Goal: Transaction & Acquisition: Purchase product/service

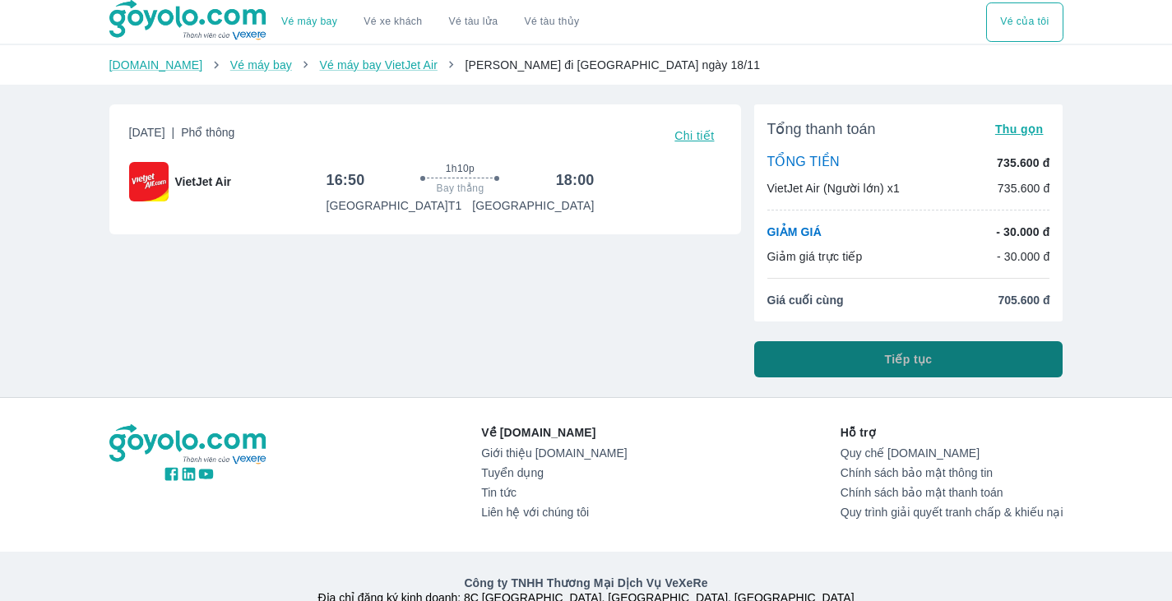
click at [826, 356] on button "Tiếp tục" at bounding box center [908, 359] width 309 height 36
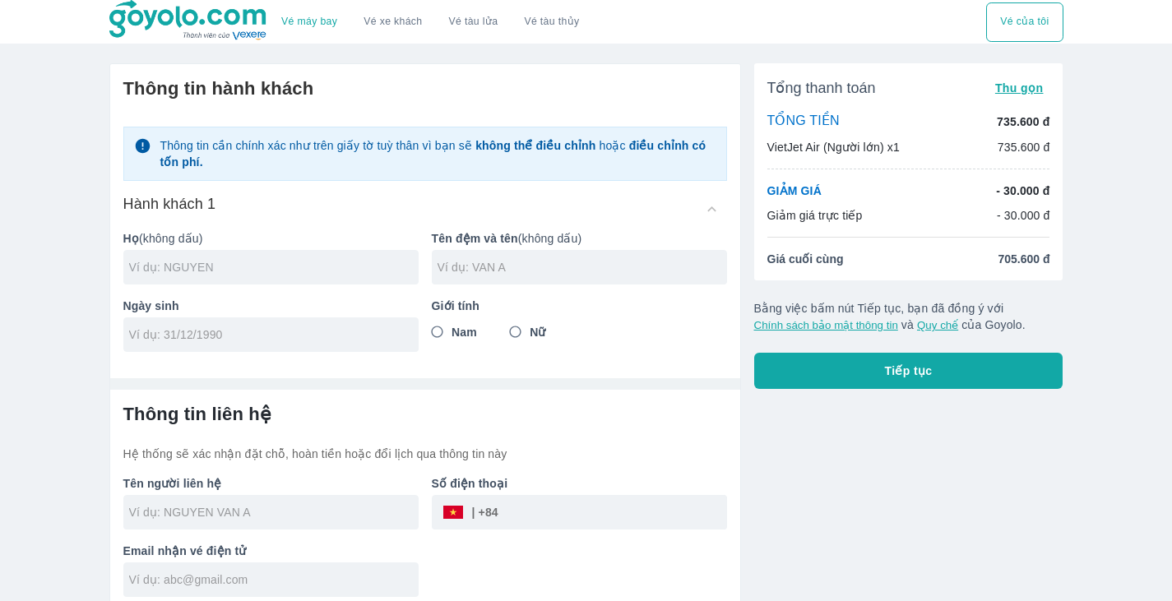
click at [335, 274] on input "text" at bounding box center [273, 267] width 289 height 16
type input "PHAN"
click at [314, 328] on input "tel" at bounding box center [265, 334] width 273 height 16
click at [314, 328] on input "0/01/1" at bounding box center [265, 334] width 273 height 16
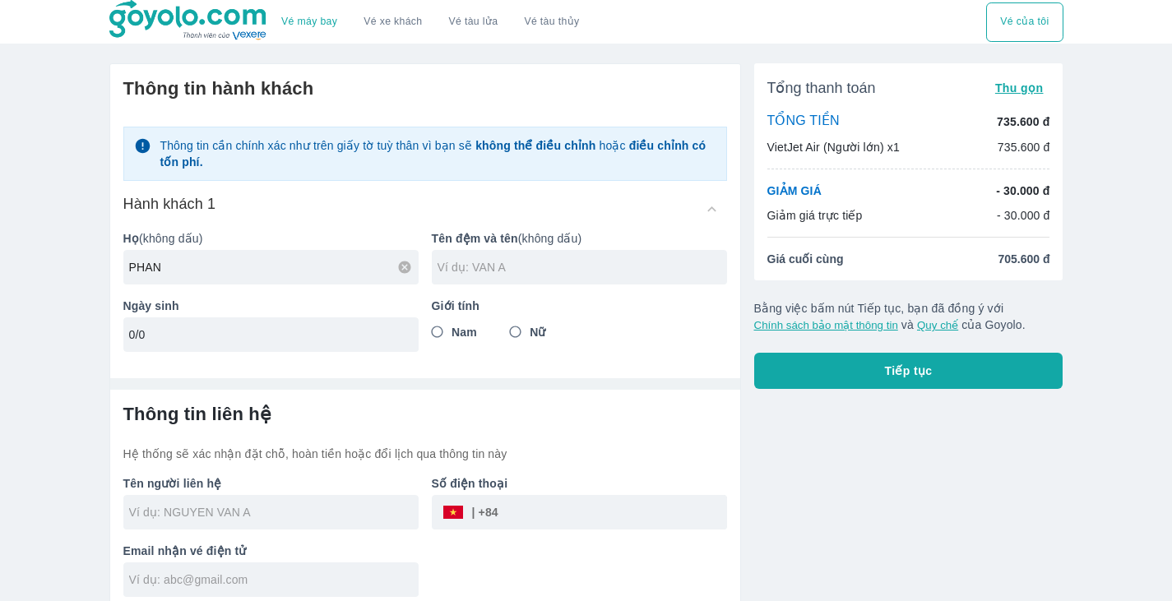
type input "0"
click at [314, 328] on input "0/0" at bounding box center [265, 334] width 273 height 16
type input "0"
click at [314, 328] on input "03/" at bounding box center [265, 334] width 273 height 16
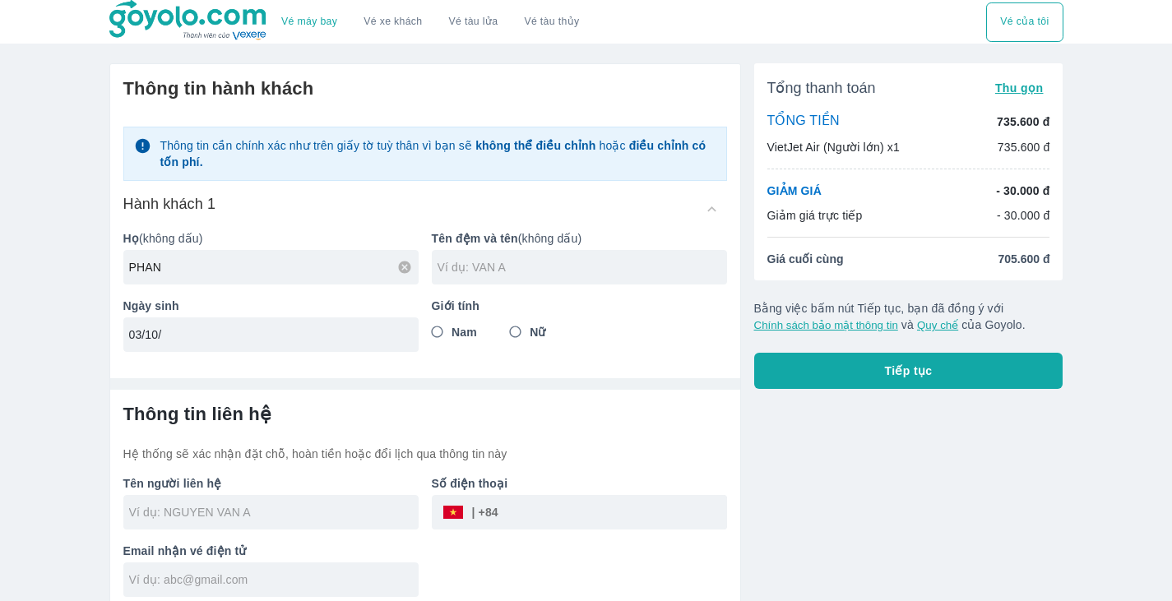
click at [314, 328] on input "03/10/" at bounding box center [265, 334] width 273 height 16
type input "[DATE]"
click at [518, 338] on input "Nữ" at bounding box center [516, 332] width 30 height 30
radio input "true"
click at [579, 267] on input "text" at bounding box center [581, 267] width 289 height 16
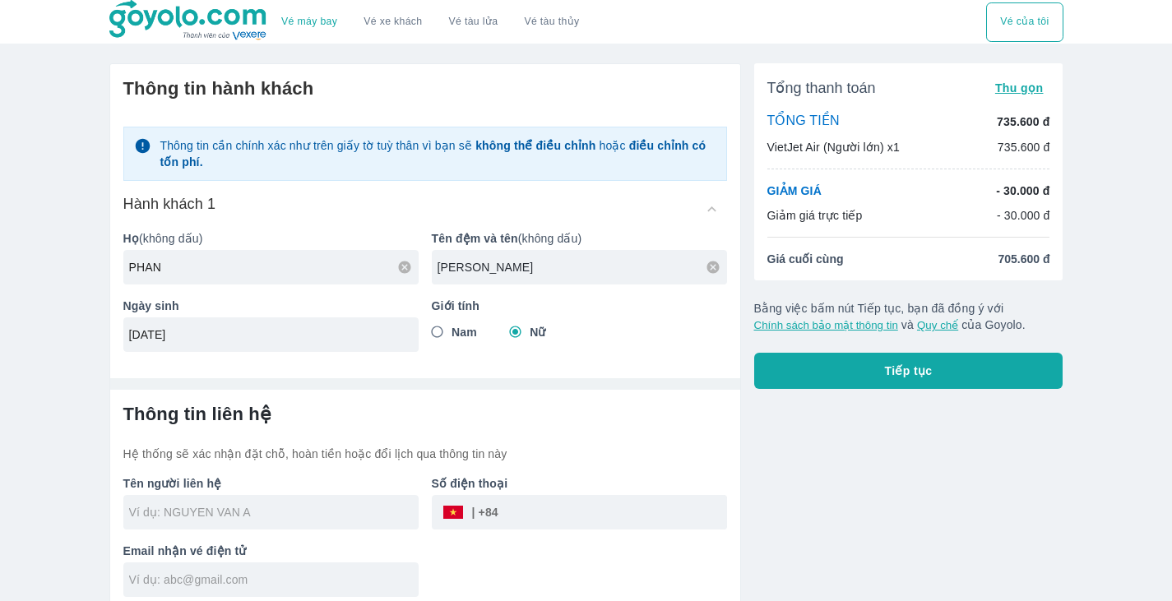
scroll to position [10, 0]
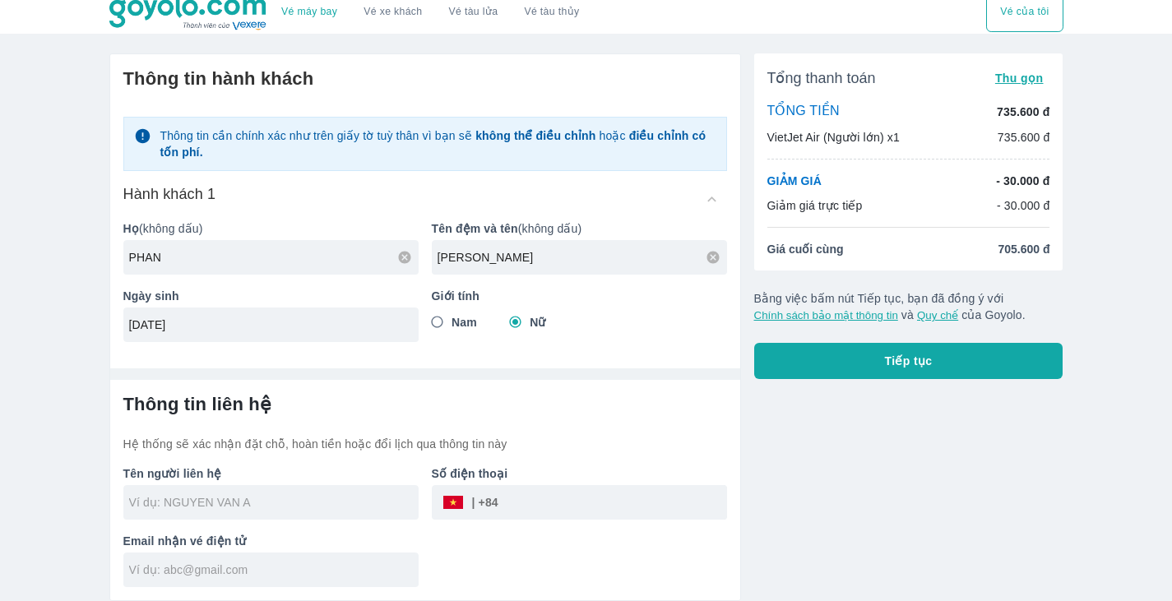
type input "[PERSON_NAME]"
click at [283, 516] on div at bounding box center [270, 502] width 295 height 35
type input "[PERSON_NAME]"
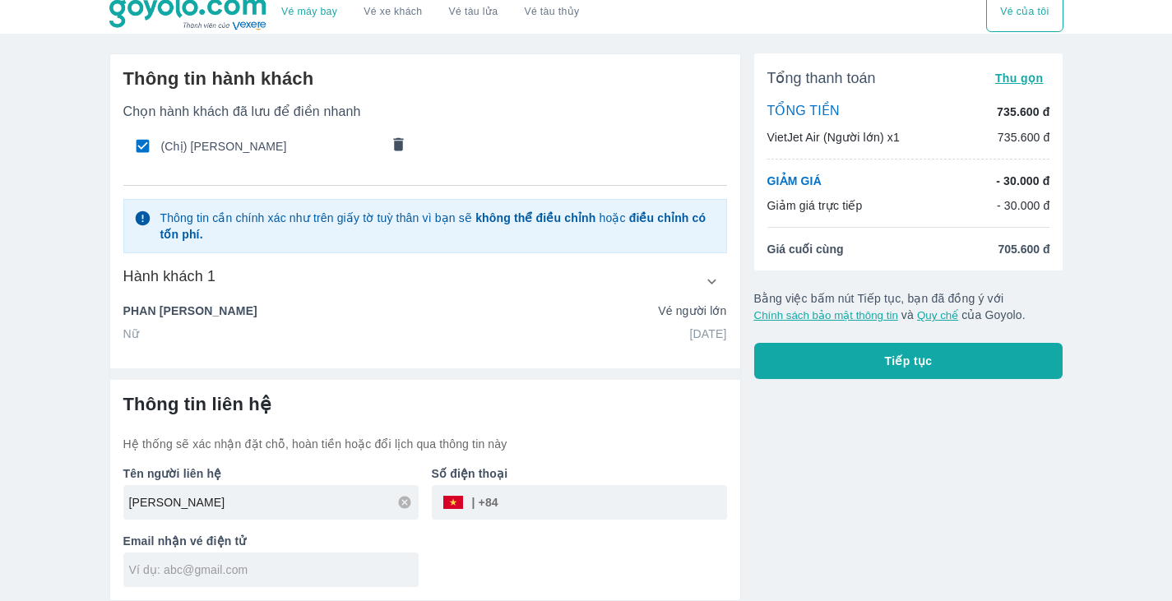
click at [554, 500] on input "tel" at bounding box center [612, 502] width 229 height 39
type input "0398928720"
click at [336, 563] on input "text" at bounding box center [273, 570] width 289 height 16
type input "P"
type input "[EMAIL_ADDRESS][DOMAIN_NAME]"
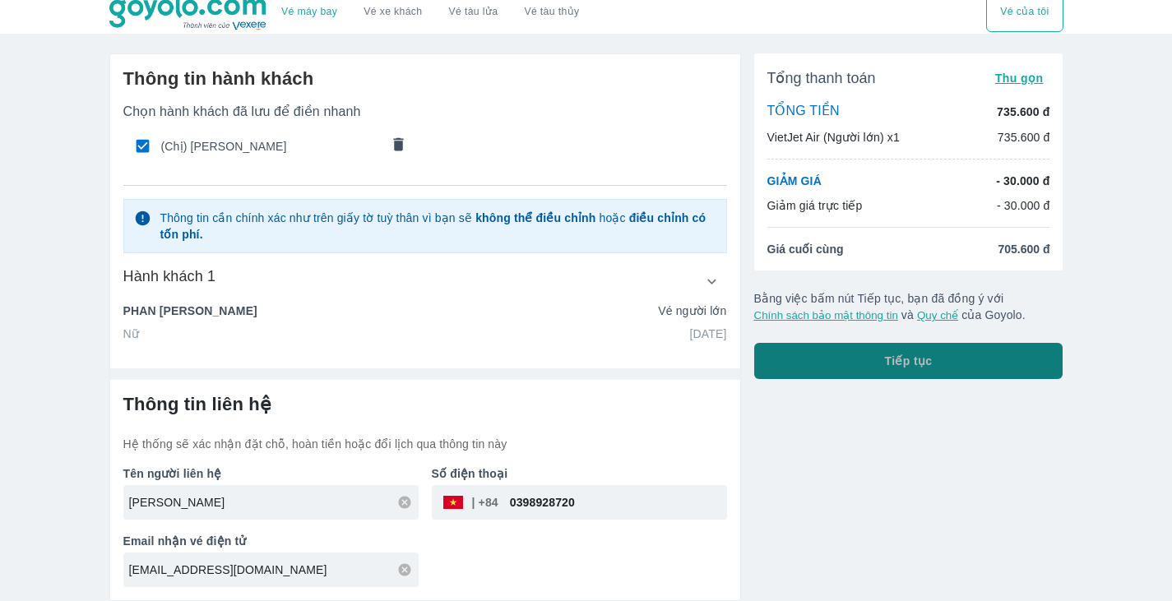
click at [967, 368] on button "Tiếp tục" at bounding box center [908, 361] width 309 height 36
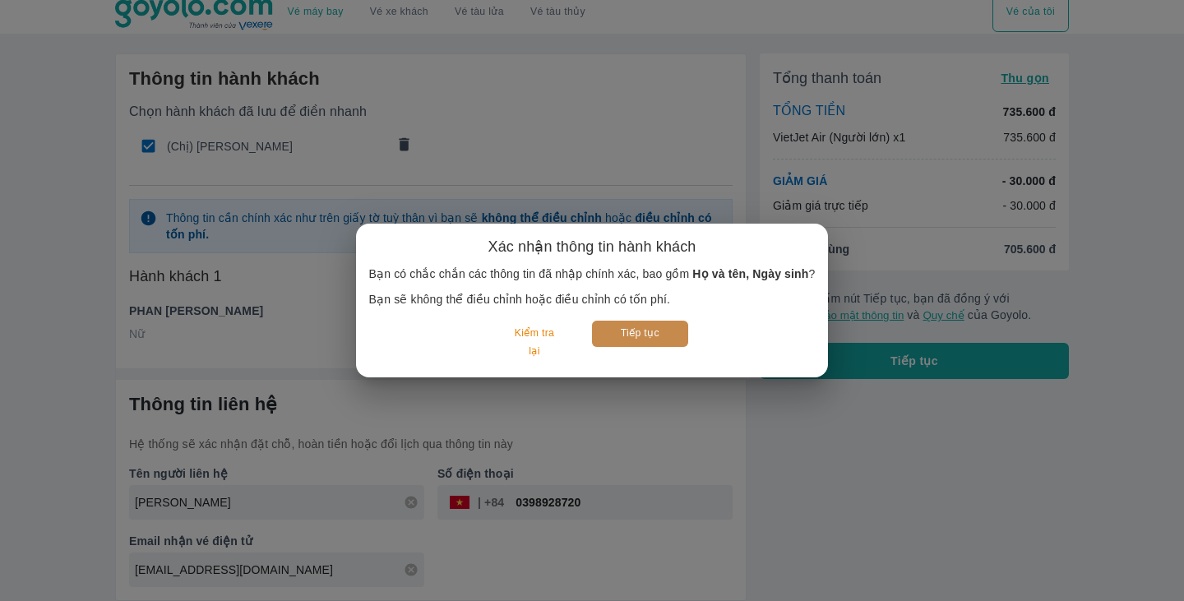
click at [658, 329] on button "Tiếp tục" at bounding box center [640, 333] width 96 height 25
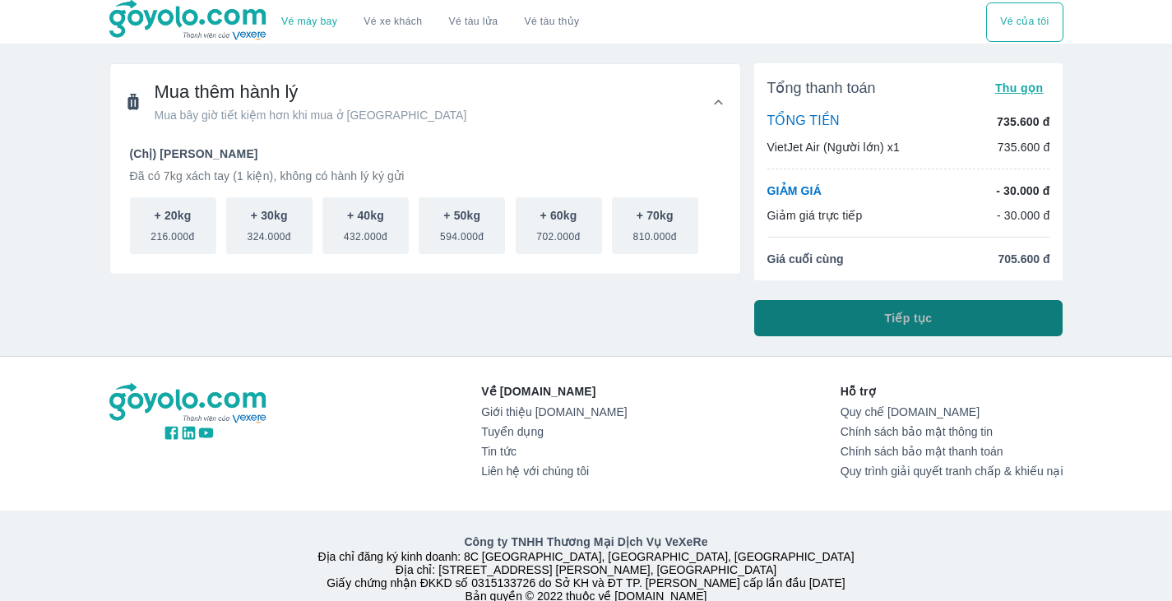
click at [873, 326] on button "Tiếp tục" at bounding box center [908, 318] width 309 height 36
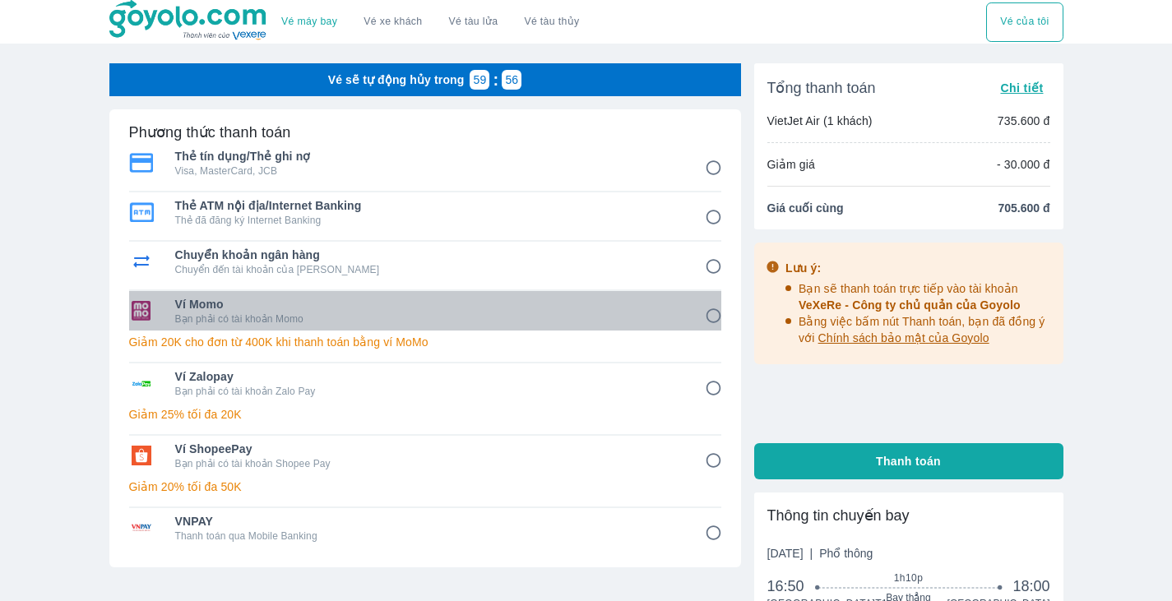
click at [519, 318] on p "Bạn phải có tài khoản Momo" at bounding box center [428, 318] width 506 height 13
radio input "true"
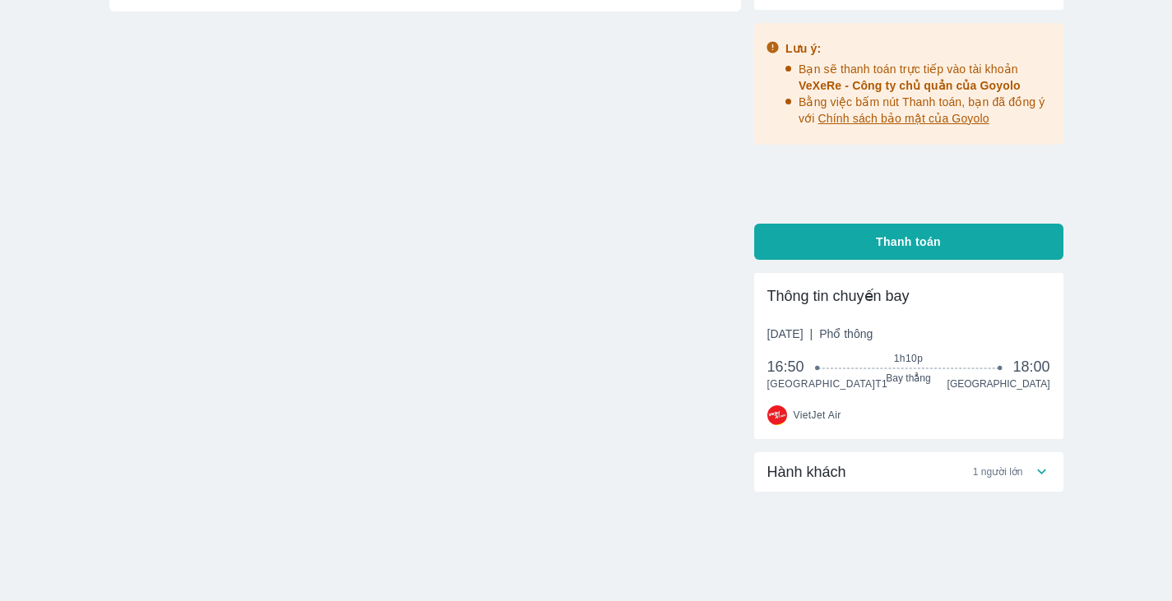
scroll to position [220, 0]
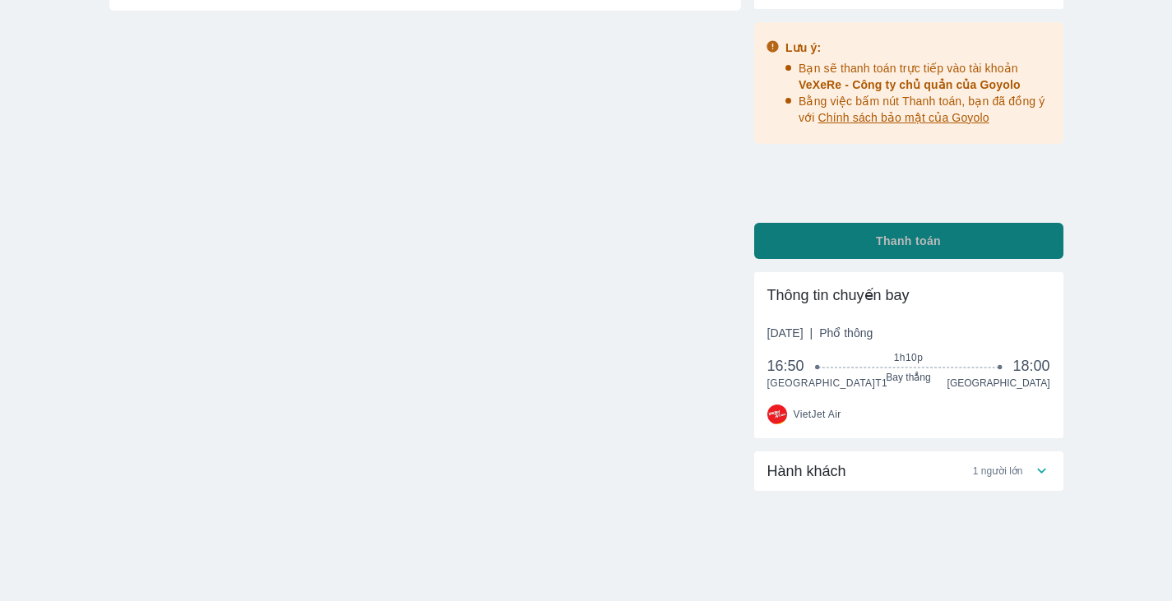
click at [987, 244] on button "Thanh toán" at bounding box center [908, 241] width 309 height 36
radio input "false"
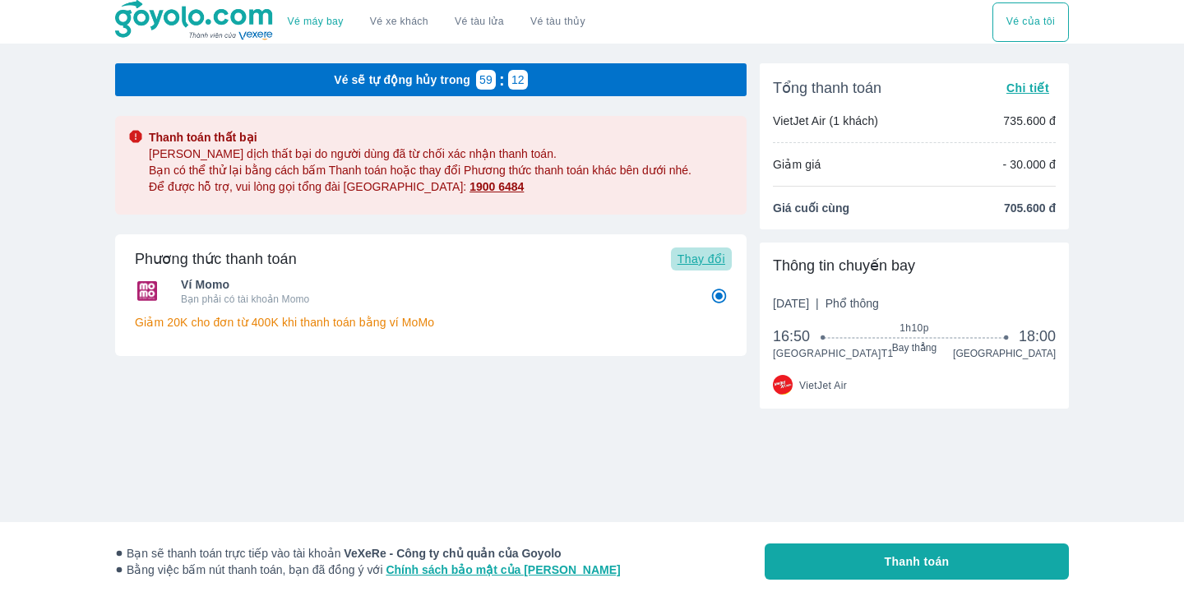
click at [699, 261] on span "Thay đổi" at bounding box center [701, 258] width 48 height 13
radio input "false"
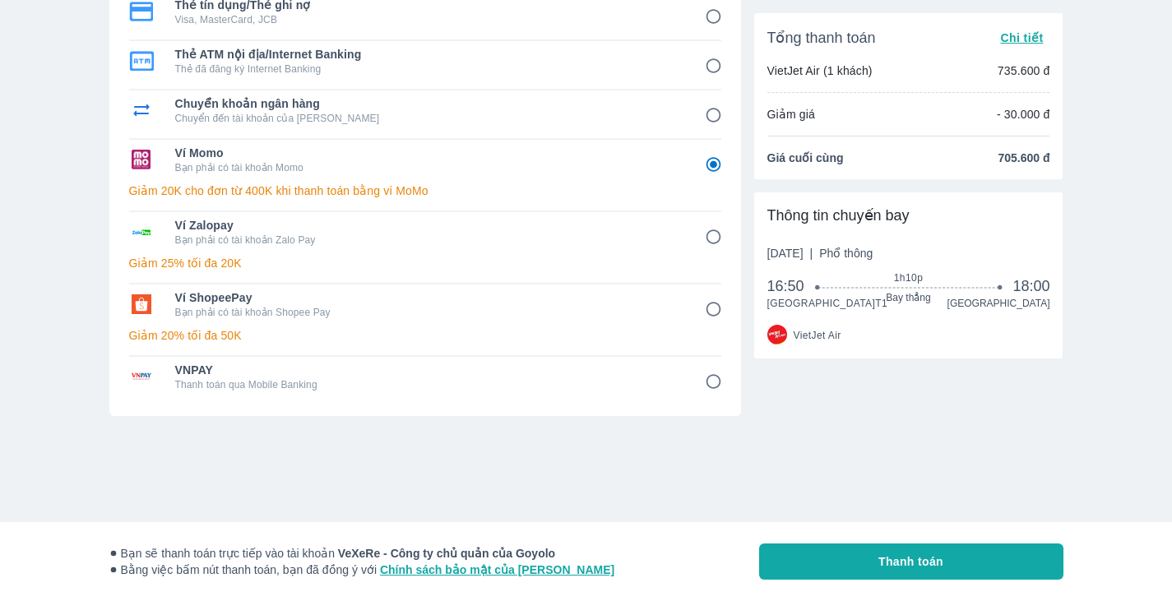
scroll to position [277, 0]
click at [714, 314] on input "6" at bounding box center [713, 309] width 32 height 32
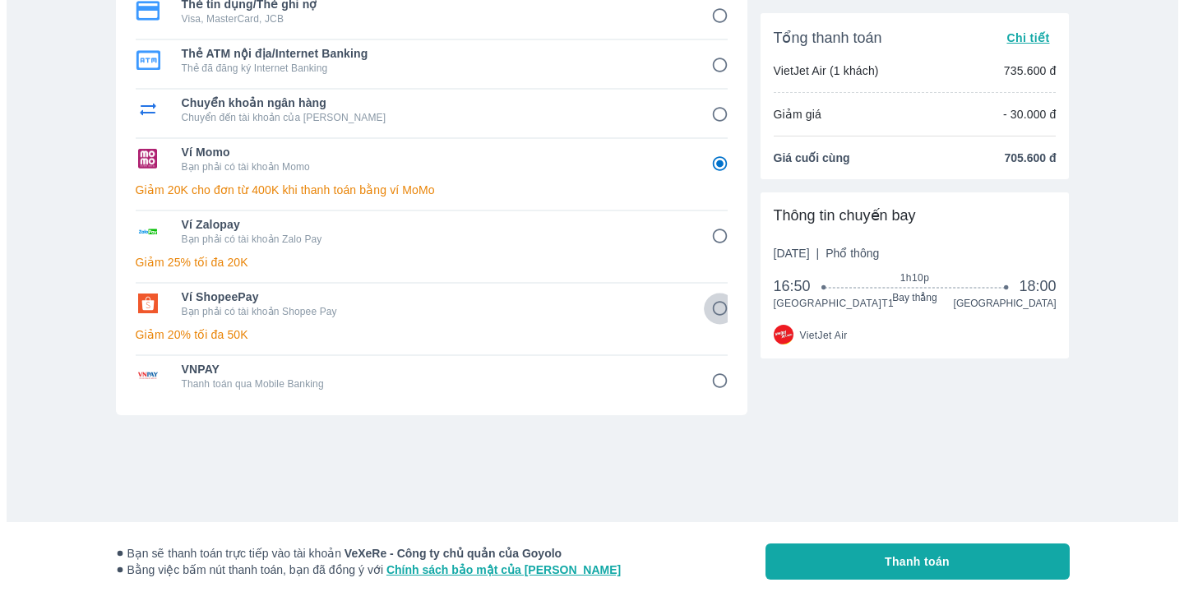
scroll to position [0, 0]
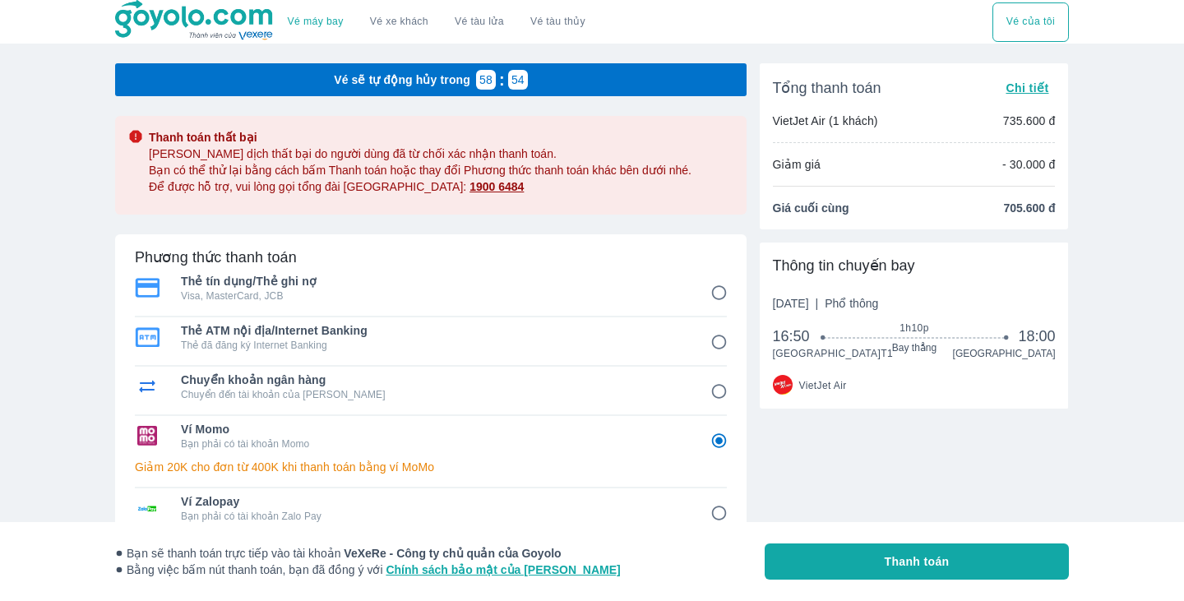
radio input "false"
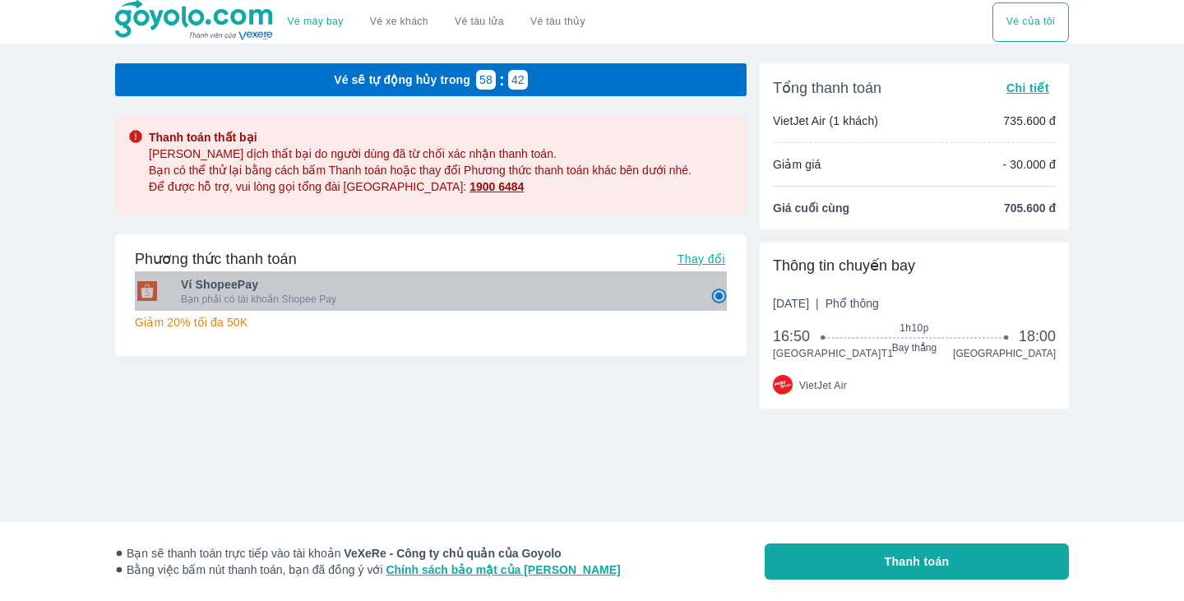
click at [251, 288] on span "Ví ShopeePay" at bounding box center [434, 284] width 506 height 16
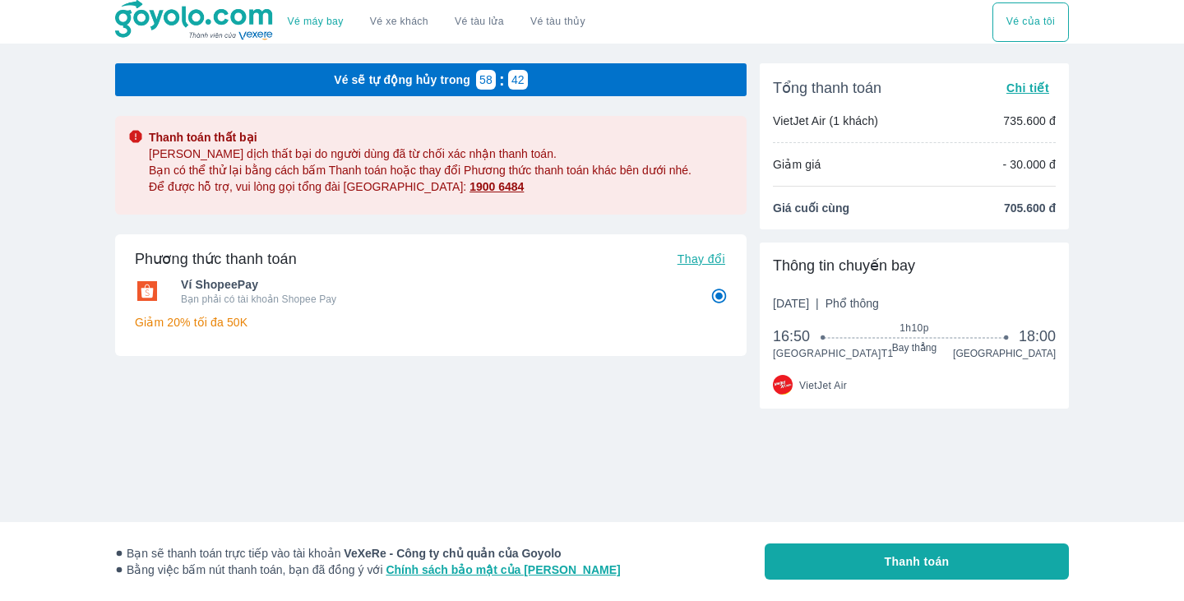
click at [251, 288] on span "Ví ShopeePay" at bounding box center [434, 284] width 506 height 16
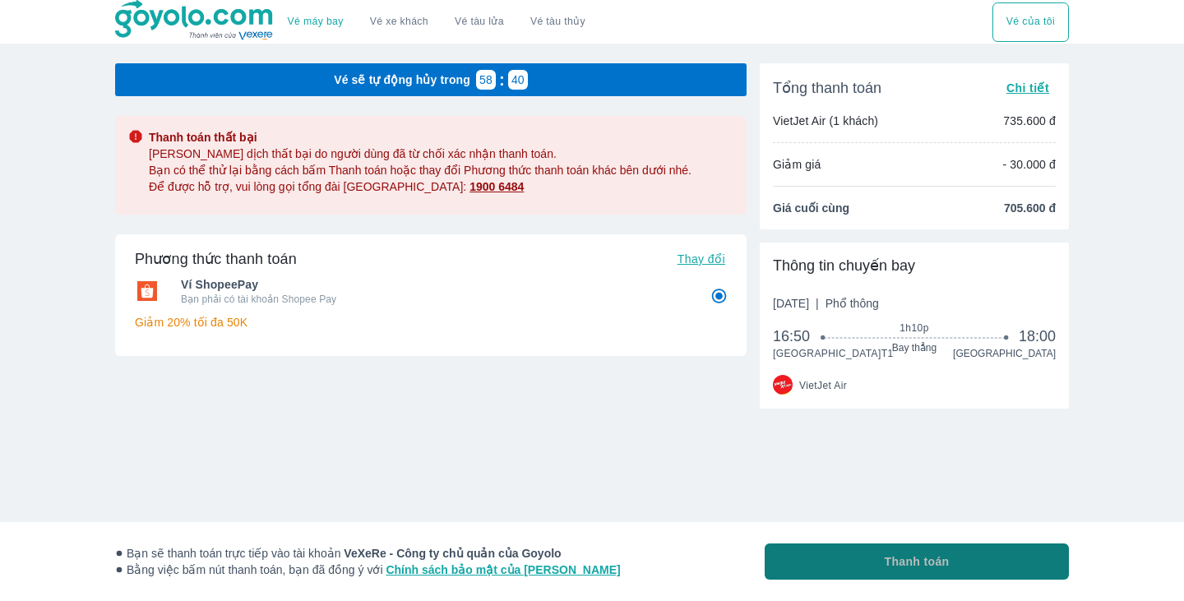
click at [940, 561] on span "Thanh toán" at bounding box center [917, 561] width 65 height 16
radio input "true"
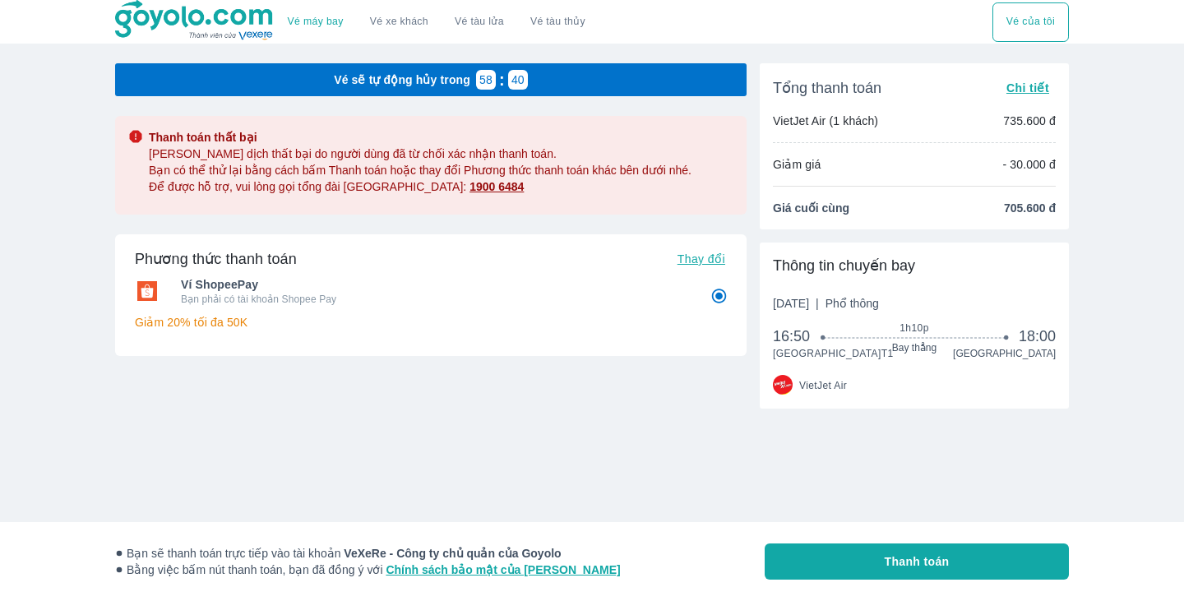
radio input "false"
